Goal: Information Seeking & Learning: Learn about a topic

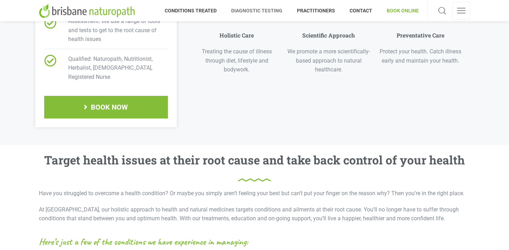
scroll to position [317, 0]
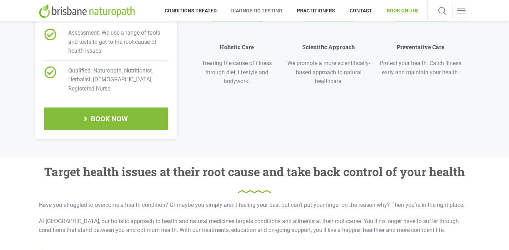
click at [257, 11] on span "DIAGNOSTIC TESTING" at bounding box center [257, 10] width 66 height 11
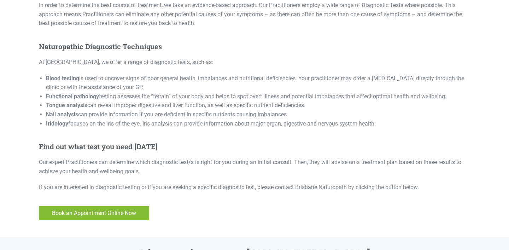
scroll to position [309, 0]
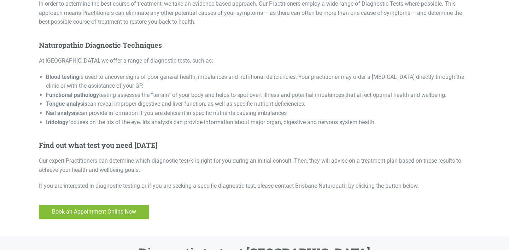
drag, startPoint x: 382, startPoint y: 113, endPoint x: 10, endPoint y: 52, distance: 377.7
click at [10, 52] on section "identify and treat the root cause What is Diagnostic Testing? At [GEOGRAPHIC_DA…" at bounding box center [254, 56] width 509 height 360
copy div "At [GEOGRAPHIC_DATA], we offer a range of diagnostic tests, such as: Blood test…"
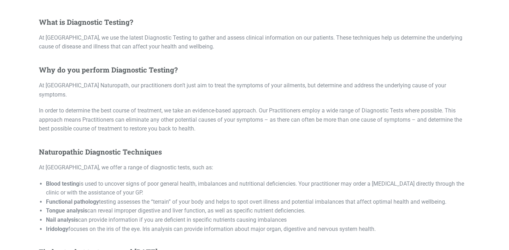
scroll to position [216, 0]
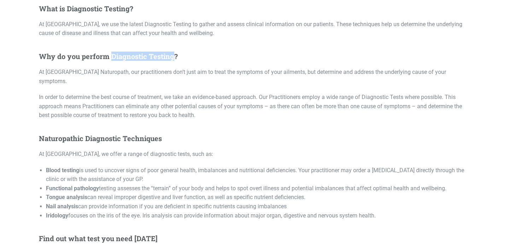
drag, startPoint x: 111, startPoint y: 57, endPoint x: 172, endPoint y: 58, distance: 60.5
click at [172, 58] on h5 "Why do you perform Diagnostic Testing?" at bounding box center [254, 56] width 431 height 8
copy h5 "Diagnostic Testing"
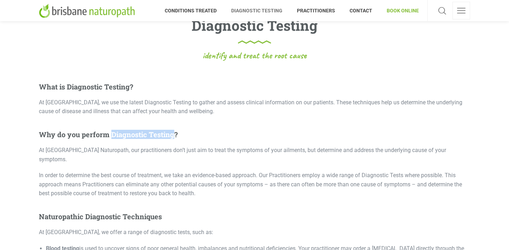
scroll to position [138, 0]
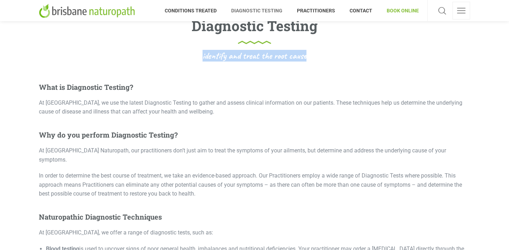
drag, startPoint x: 313, startPoint y: 56, endPoint x: 203, endPoint y: 56, distance: 110.3
click at [203, 56] on div "identify and treat the root cause" at bounding box center [254, 56] width 431 height 10
copy span "identify and treat the root cause"
click at [109, 9] on img at bounding box center [88, 11] width 99 height 14
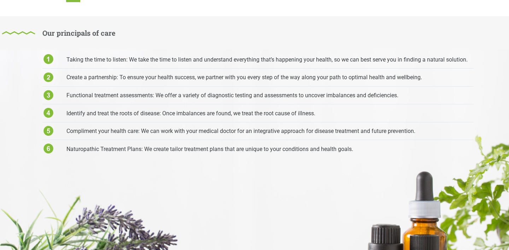
scroll to position [2093, 0]
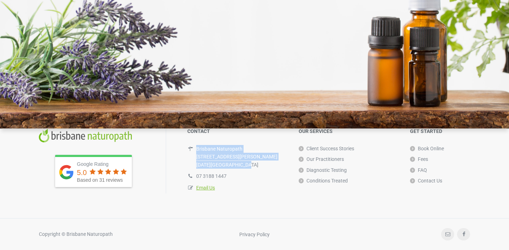
drag, startPoint x: 237, startPoint y: 164, endPoint x: 194, endPoint y: 150, distance: 45.3
click at [194, 150] on div "Brisbane Naturopath [STREET_ADDRESS][PERSON_NAME][DATE][PERSON_NAME]" at bounding box center [235, 156] width 97 height 27
